Goal: Find specific fact: Find specific fact

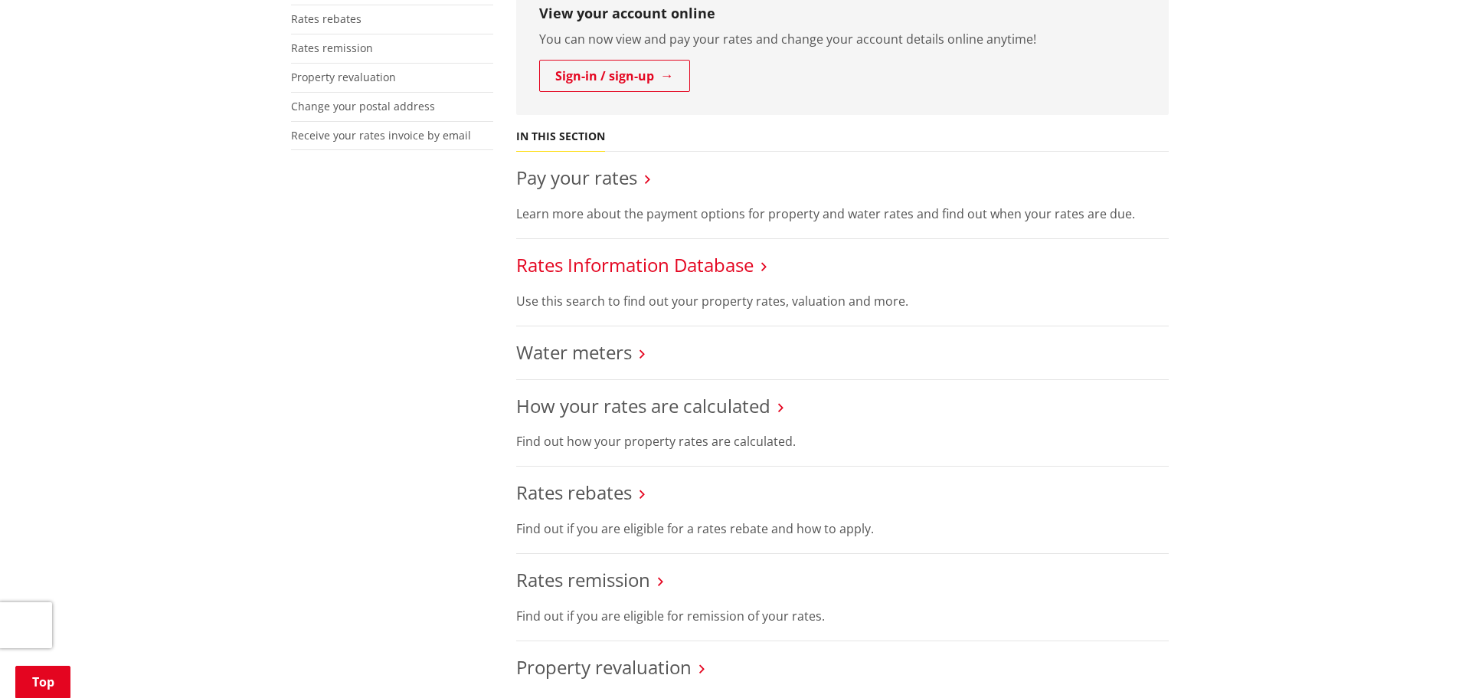
scroll to position [460, 0]
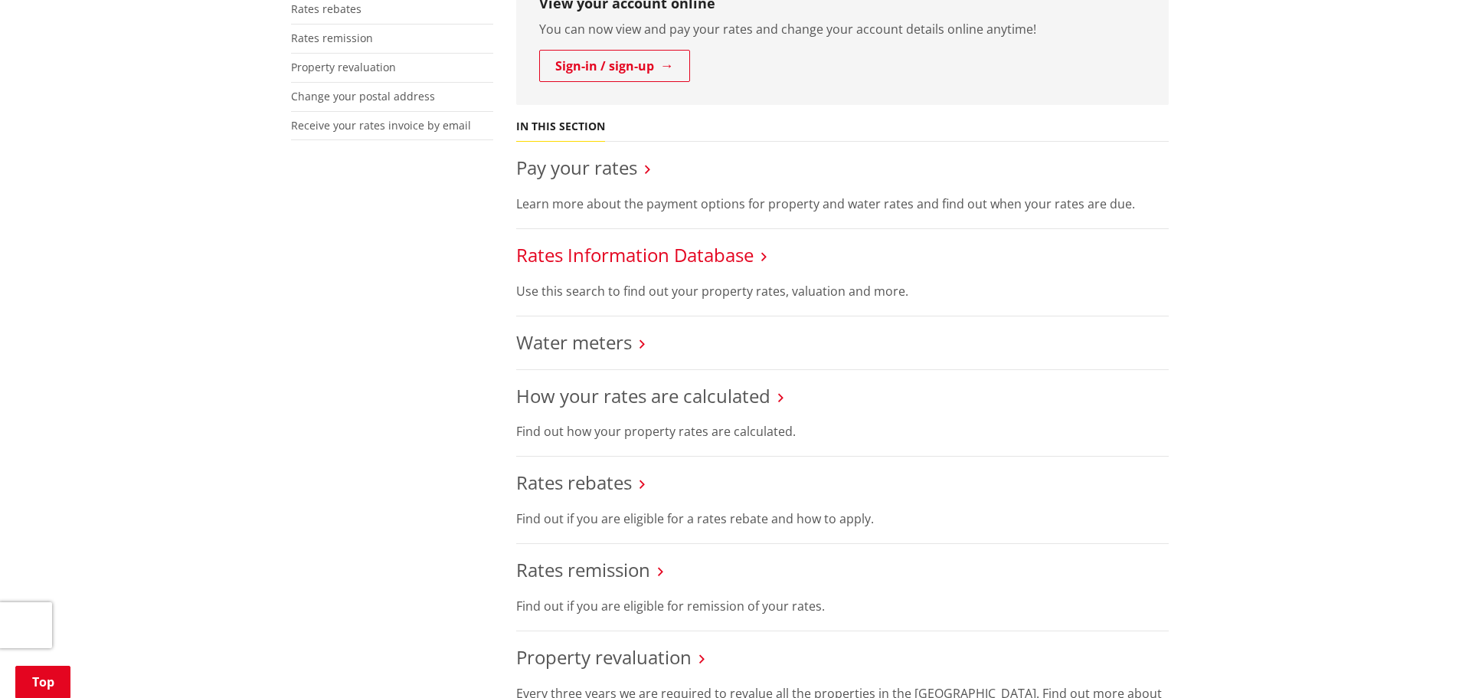
click at [612, 253] on link "Rates Information Database" at bounding box center [634, 254] width 237 height 25
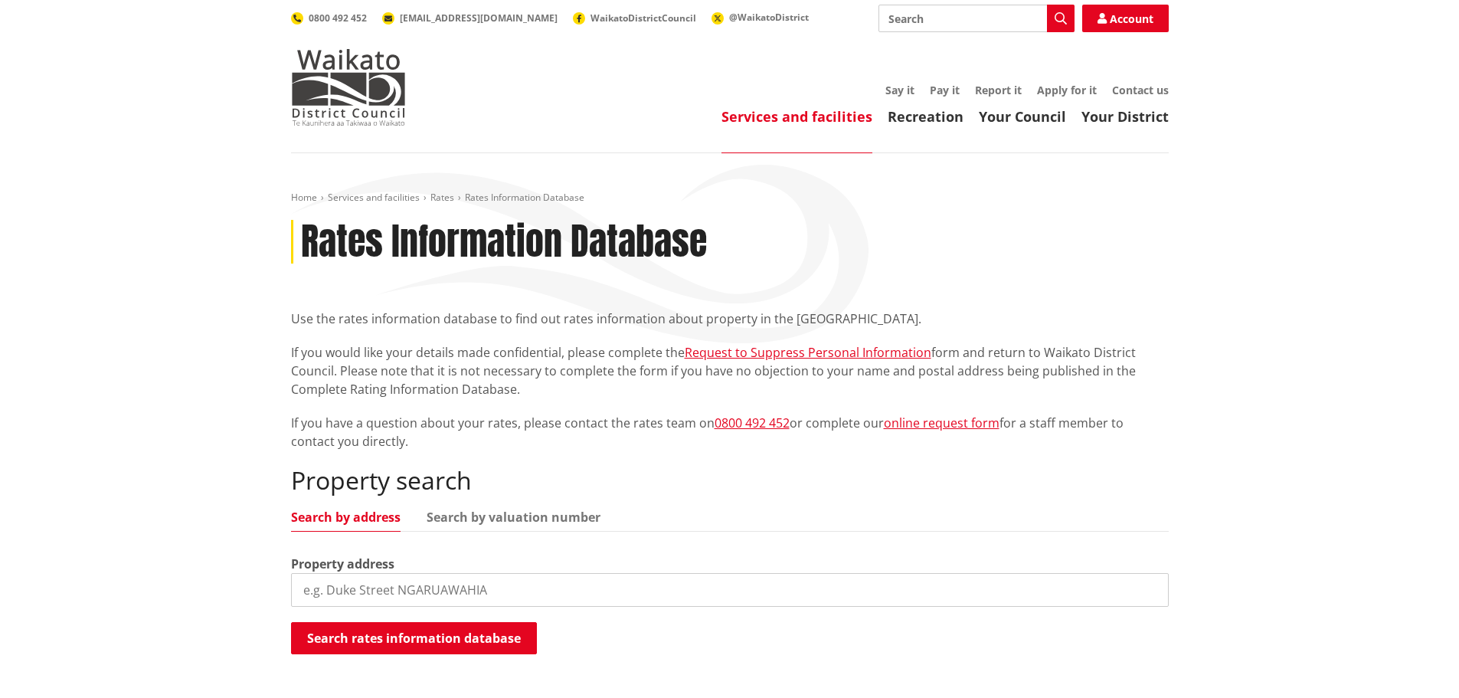
click at [398, 583] on input "search" at bounding box center [730, 590] width 878 height 34
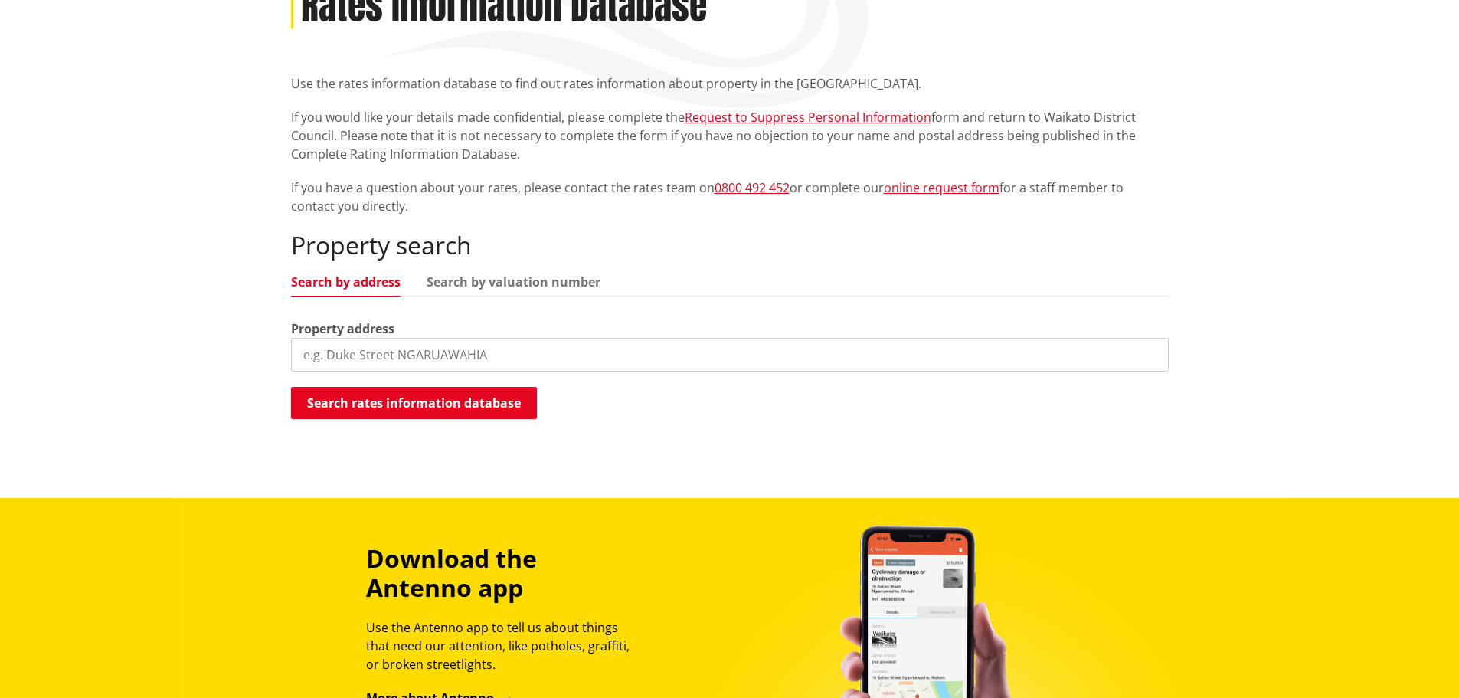
scroll to position [306, 0]
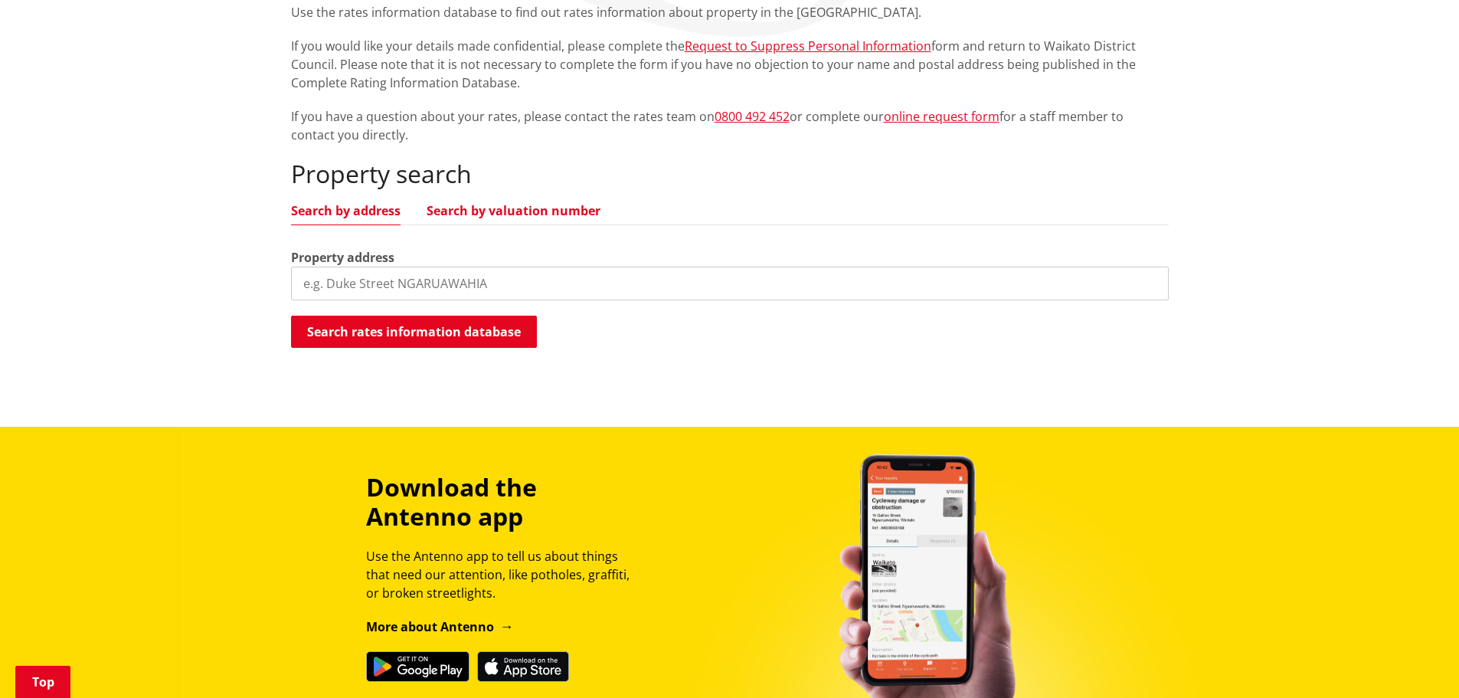
click at [499, 205] on link "Search by valuation number" at bounding box center [514, 211] width 174 height 12
click at [430, 290] on input "search" at bounding box center [730, 284] width 878 height 34
click at [420, 281] on input "search" at bounding box center [730, 284] width 878 height 34
type input "06401/232.00"
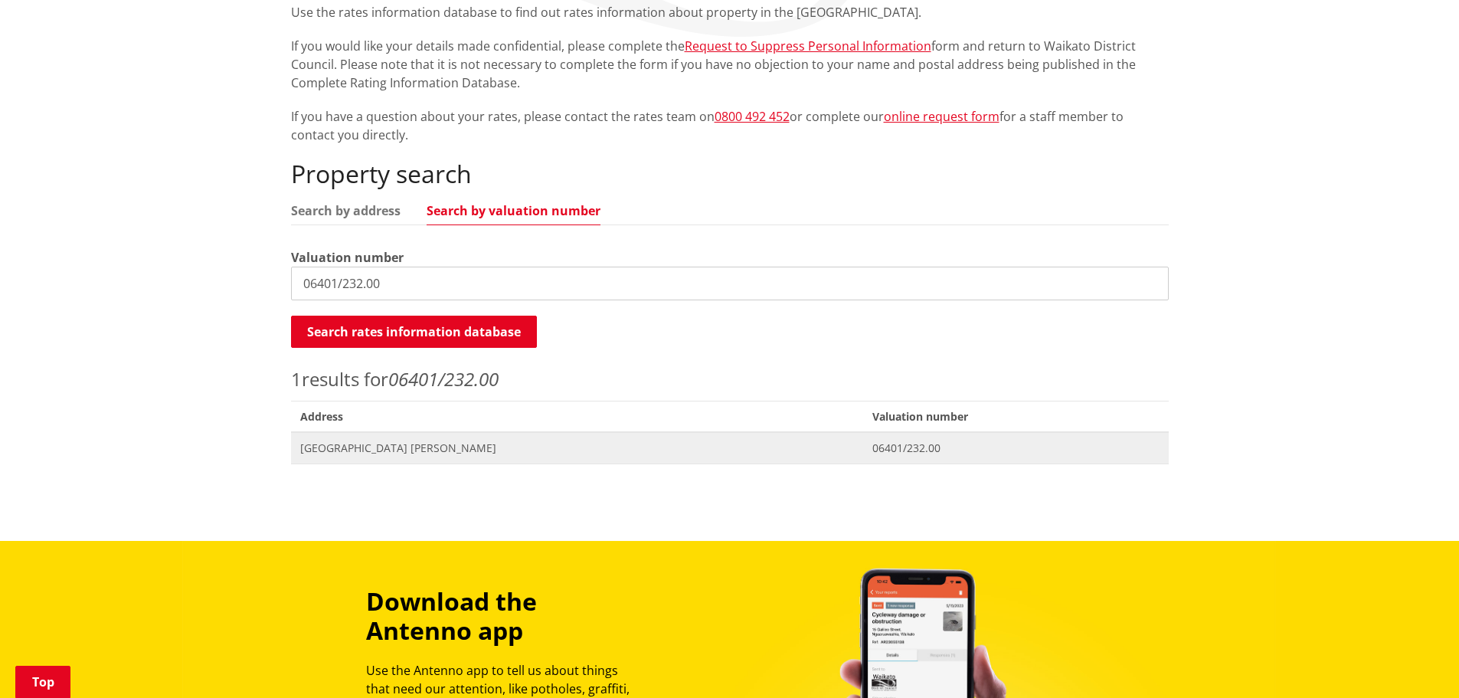
click at [873, 447] on span "06401/232.00" at bounding box center [1016, 447] width 287 height 15
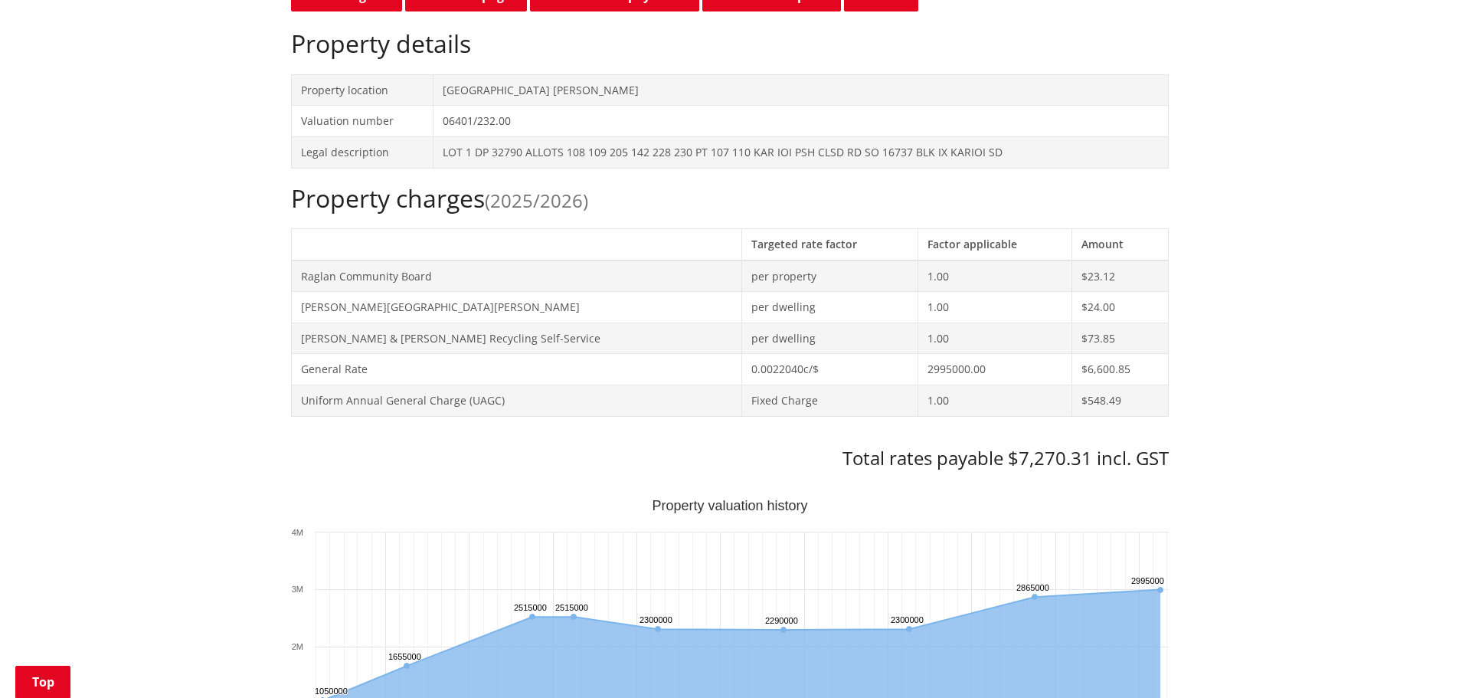
scroll to position [460, 0]
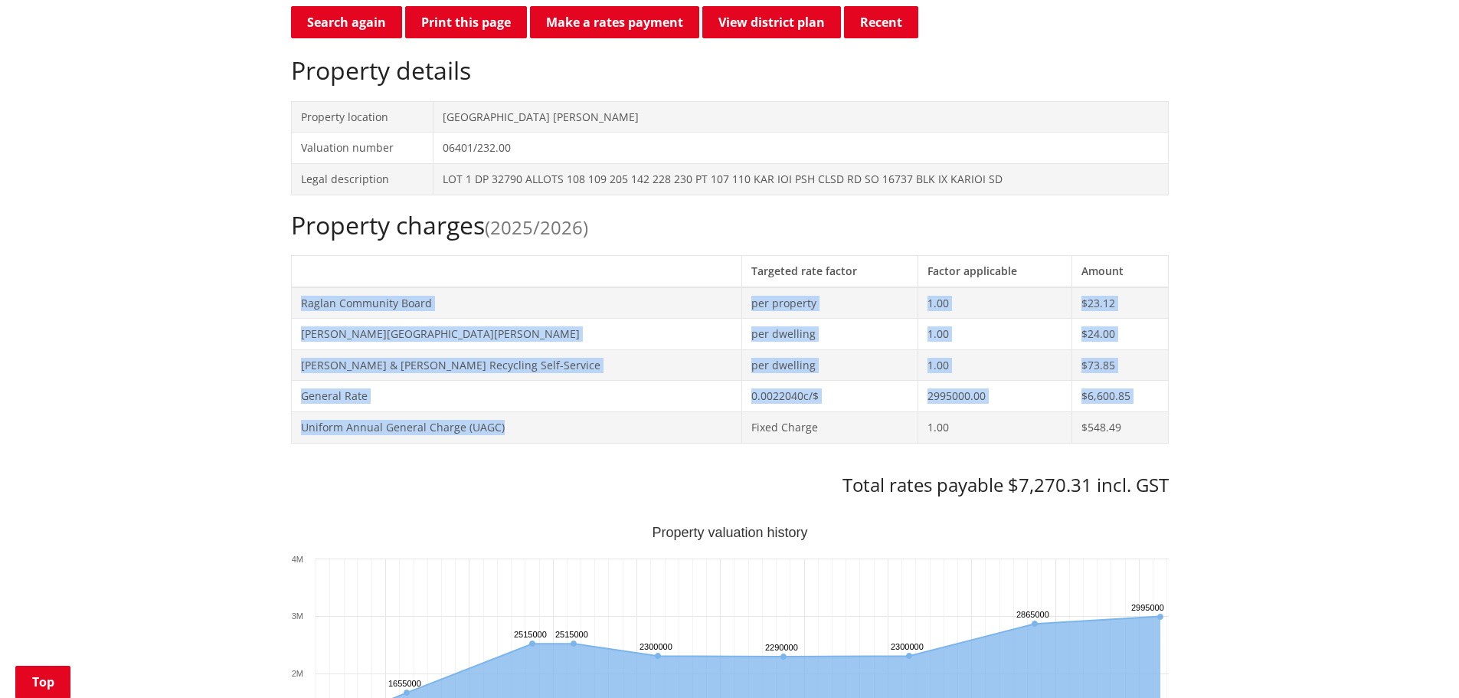
drag, startPoint x: 408, startPoint y: 311, endPoint x: 548, endPoint y: 411, distance: 171.8
click at [548, 411] on tbody "Raglan Community Board per property 1.00 $23.12 Te Mata Hall per dwelling 1.00 …" at bounding box center [729, 365] width 877 height 156
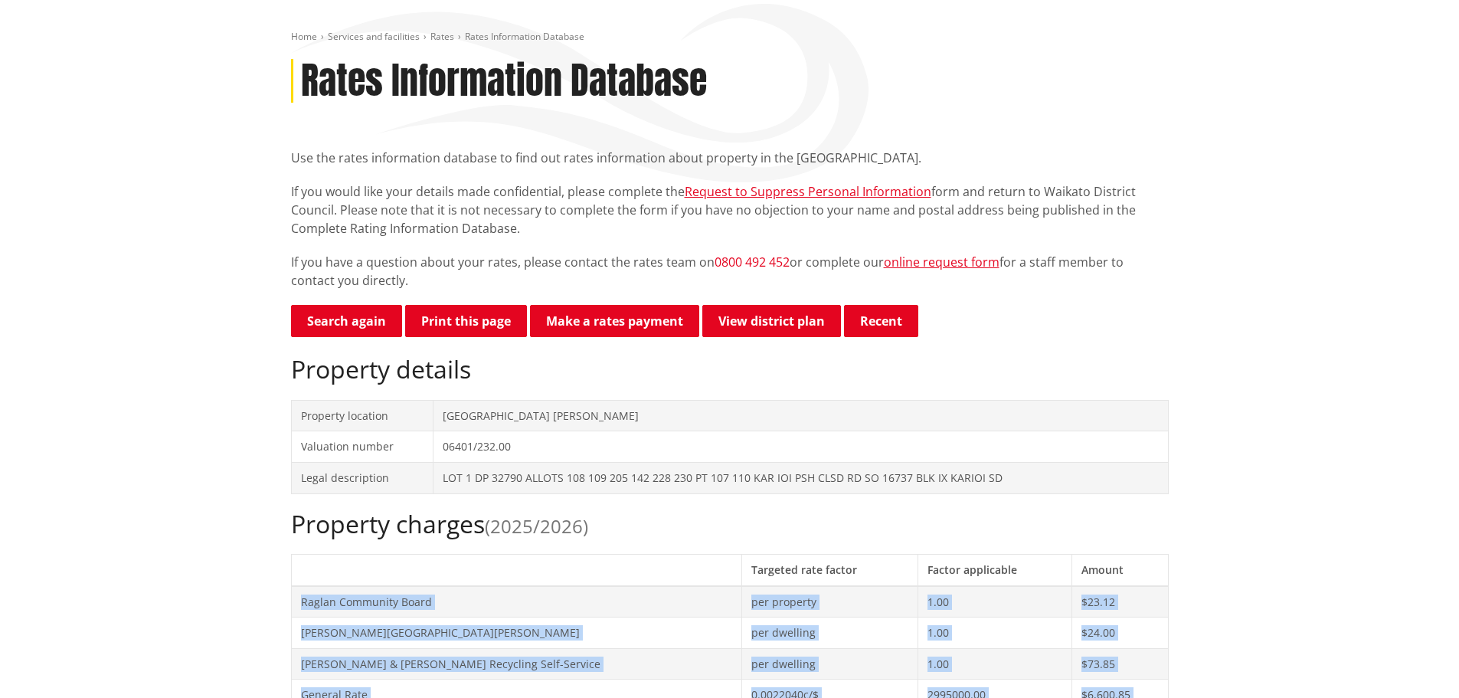
scroll to position [0, 0]
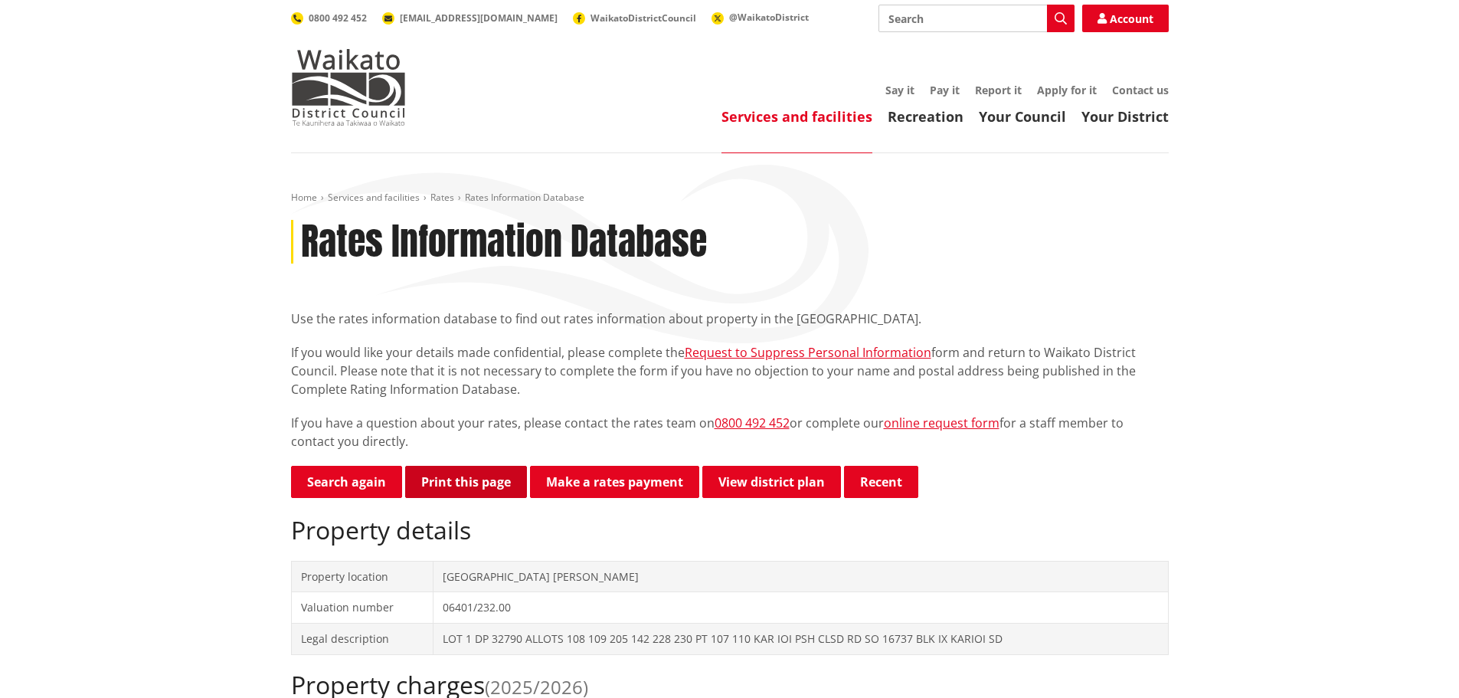
click at [463, 486] on button "Print this page" at bounding box center [466, 482] width 122 height 32
drag, startPoint x: 1413, startPoint y: 141, endPoint x: 1461, endPoint y: 26, distance: 124.3
click at [1412, 141] on header "Toggle search Toggle navigation Services and facilities Recreation Your Council…" at bounding box center [729, 76] width 1459 height 153
